Goal: Navigation & Orientation: Find specific page/section

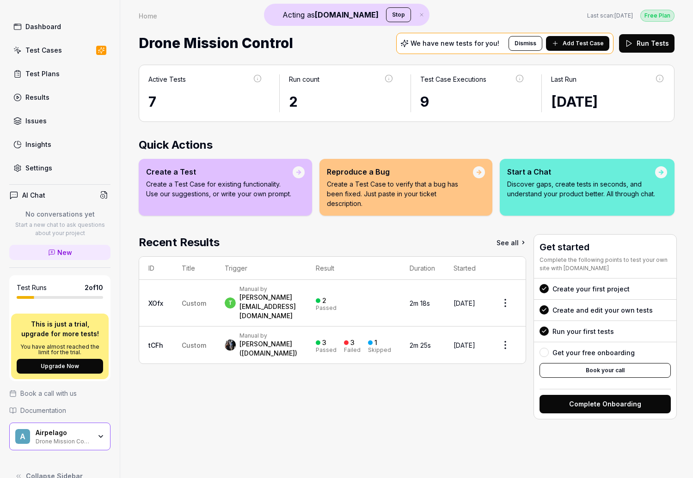
scroll to position [34, 0]
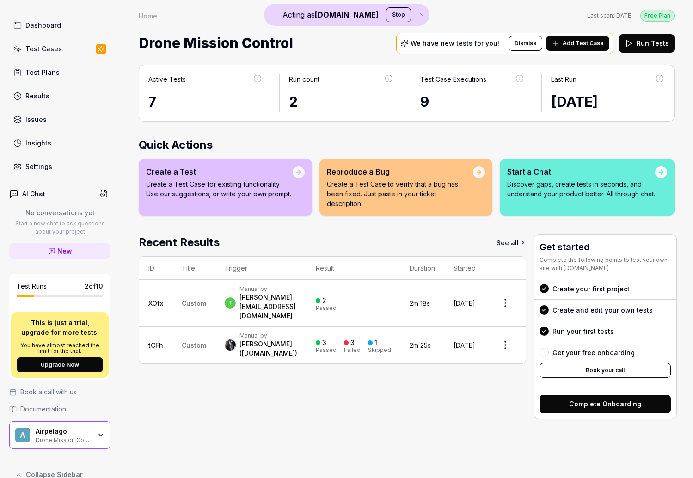
click at [89, 429] on div "Airpelago" at bounding box center [63, 431] width 55 height 8
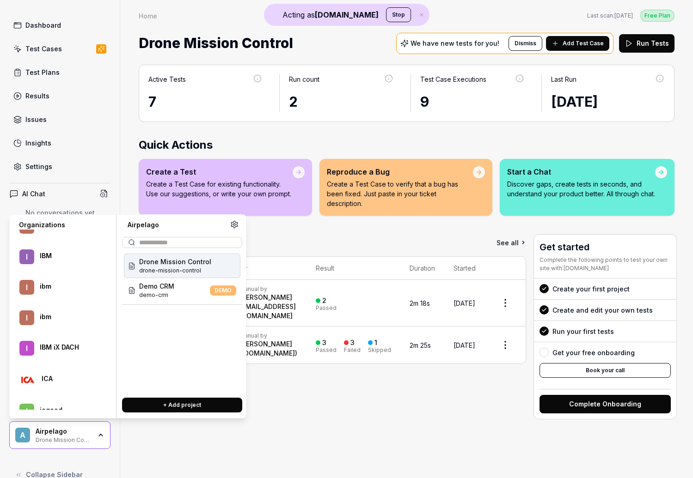
scroll to position [16752, 0]
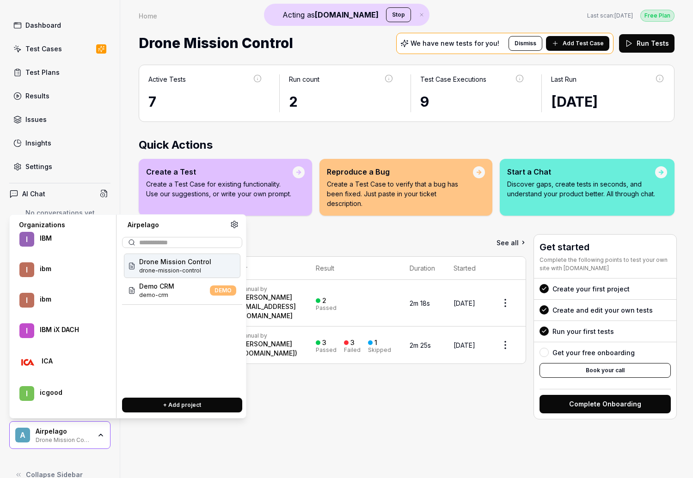
click at [71, 329] on div "IBM iX DACH" at bounding box center [69, 330] width 58 height 8
click at [185, 293] on div "Sauce Demo web-app" at bounding box center [182, 290] width 116 height 24
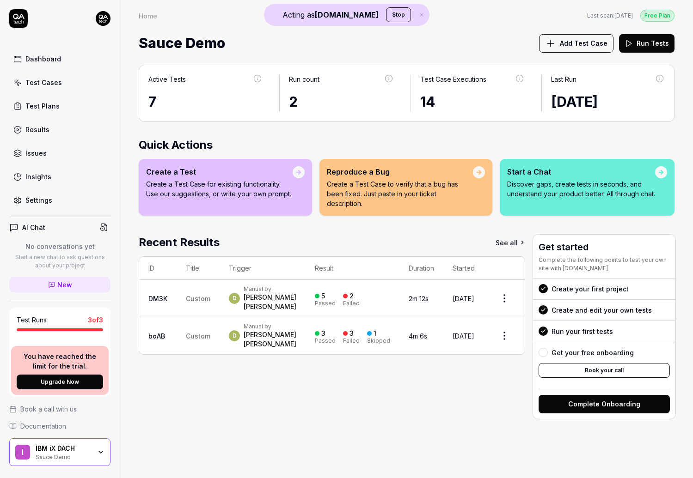
click at [35, 85] on div "Test Cases" at bounding box center [43, 83] width 37 height 10
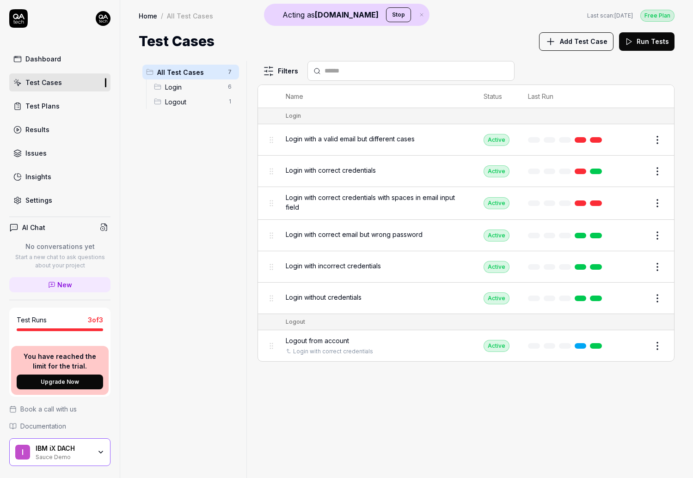
click at [85, 458] on div "Sauce Demo" at bounding box center [63, 456] width 55 height 7
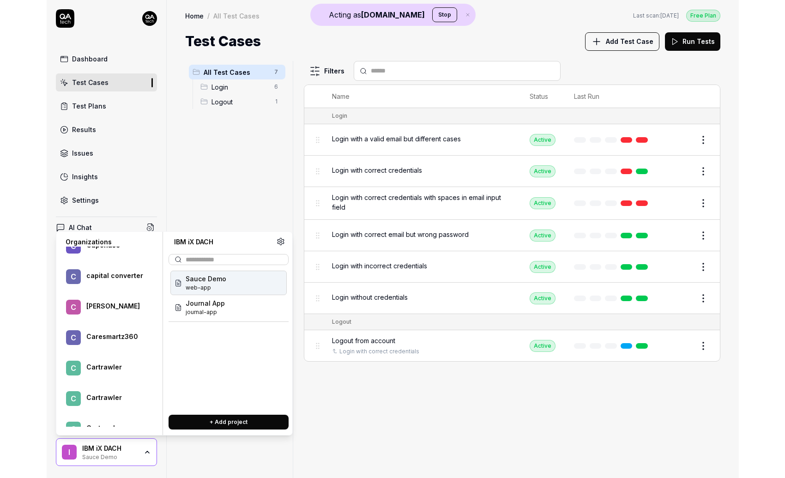
scroll to position [33402, 0]
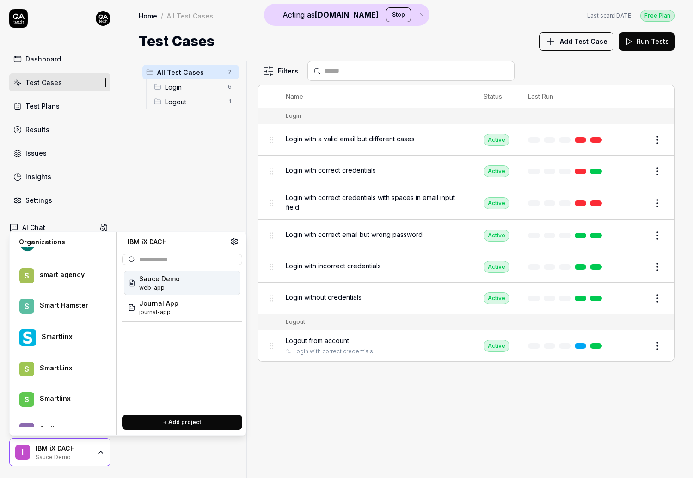
click at [56, 332] on div "Smartlinx" at bounding box center [61, 337] width 97 height 29
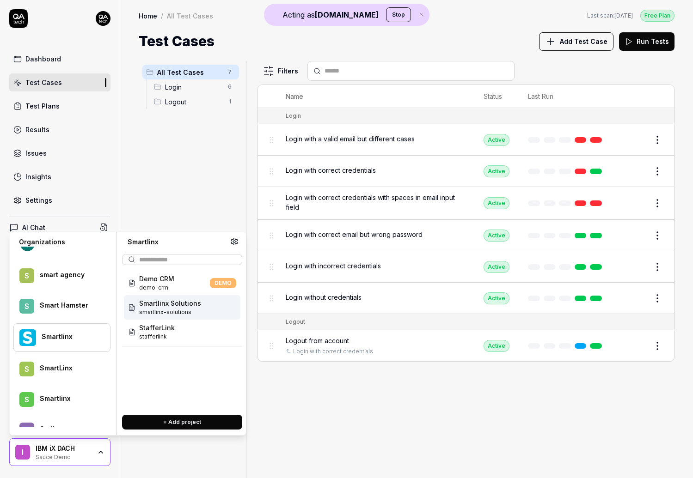
click at [207, 303] on div "Smartlinx Solutions smartlinx-solutions" at bounding box center [182, 307] width 116 height 24
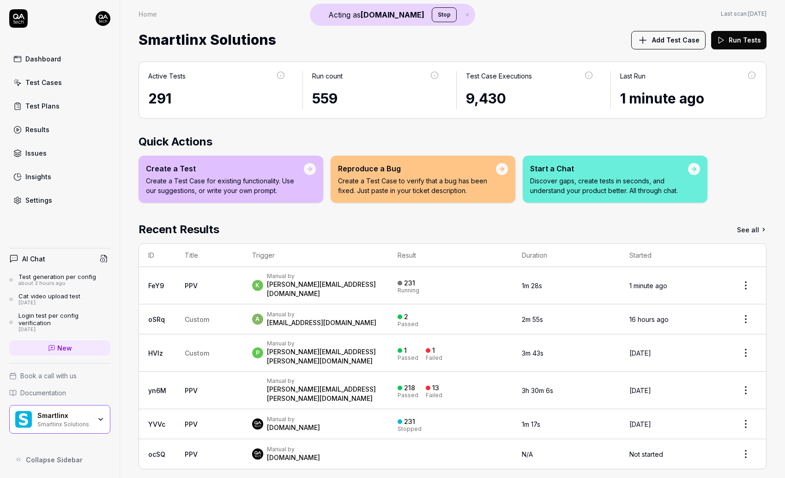
click at [496, 93] on div "9,430" at bounding box center [530, 98] width 128 height 21
click at [578, 186] on p "Discover gaps, create tests in seconds, and understand your product better. All…" at bounding box center [609, 185] width 158 height 19
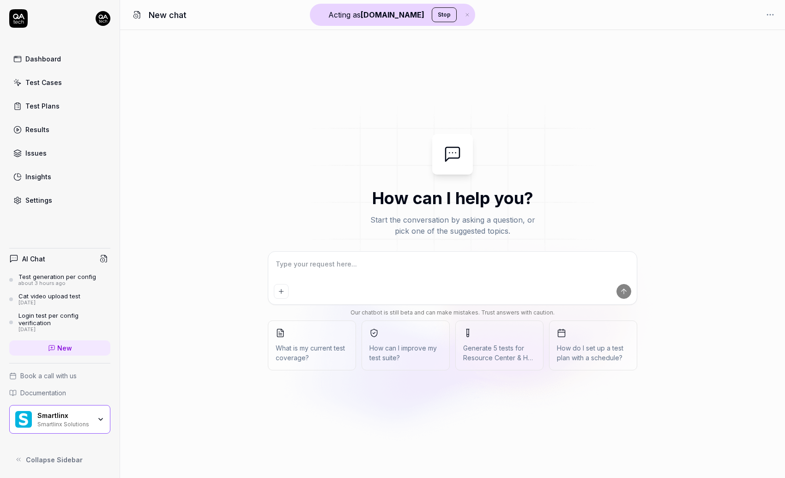
click at [93, 422] on div "Smartlinx Smartlinx Solutions" at bounding box center [67, 420] width 60 height 16
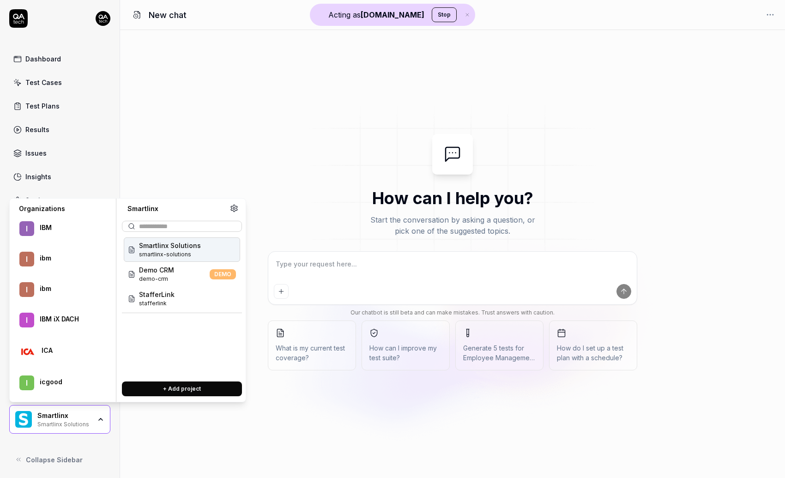
scroll to position [16804, 0]
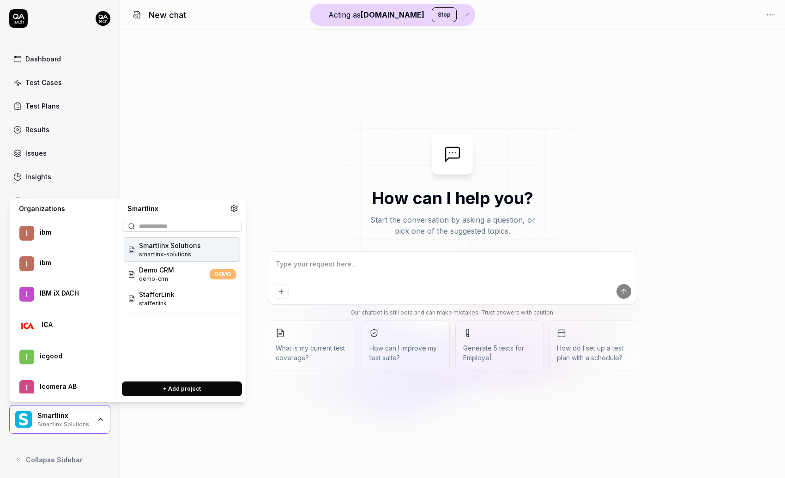
click at [73, 292] on div "IBM iX DACH" at bounding box center [69, 293] width 58 height 8
type textarea "*"
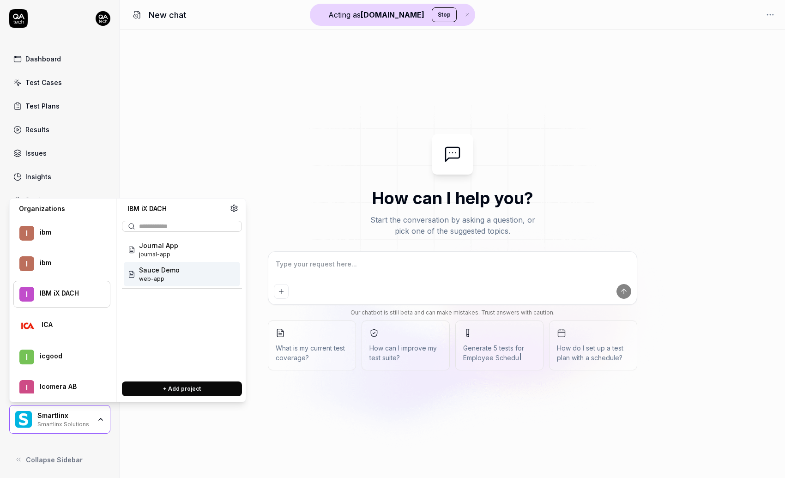
click at [178, 272] on span "Sauce Demo" at bounding box center [159, 270] width 41 height 10
